Goal: Find specific page/section: Find specific page/section

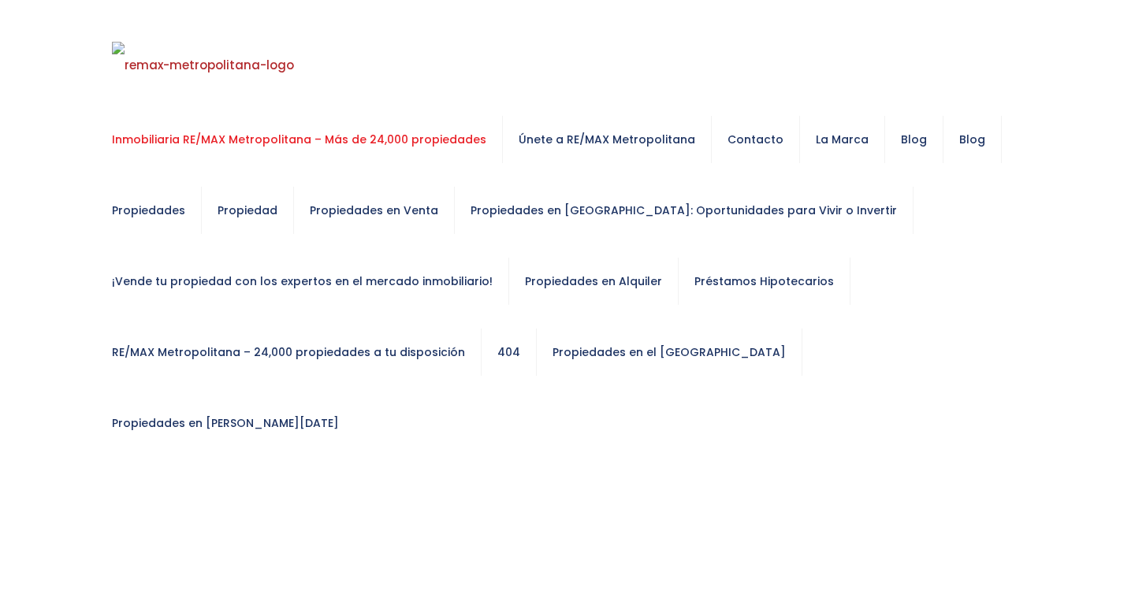
select select
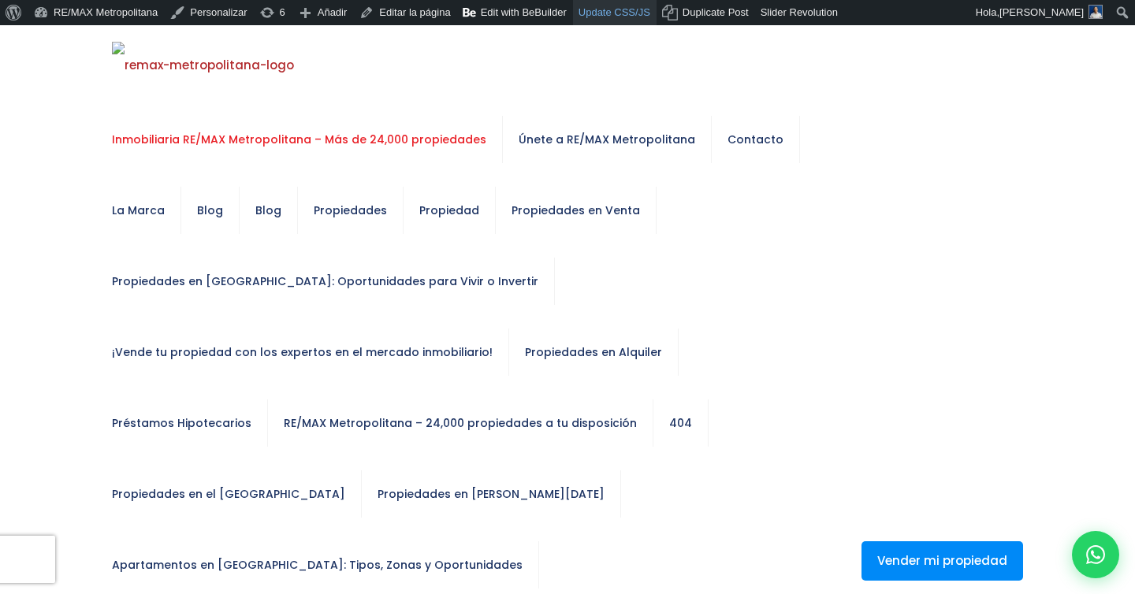
click at [606, 13] on link "Update CSS/JS" at bounding box center [615, 12] width 84 height 25
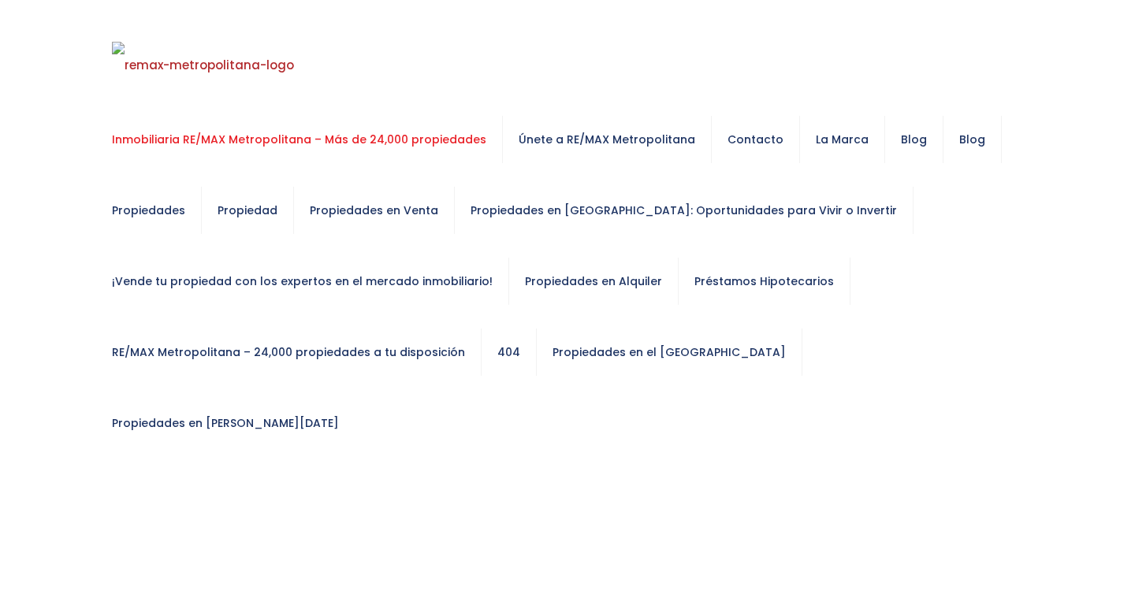
select select
